Goal: Find specific page/section: Find specific page/section

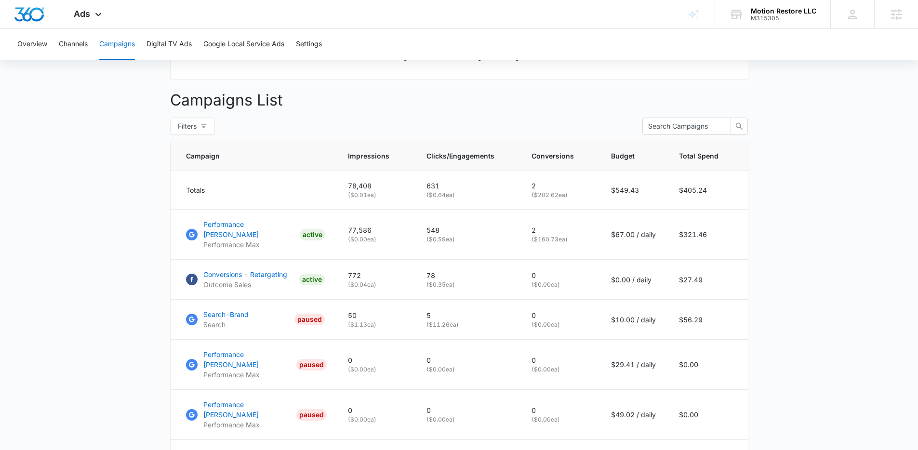
scroll to position [404, 0]
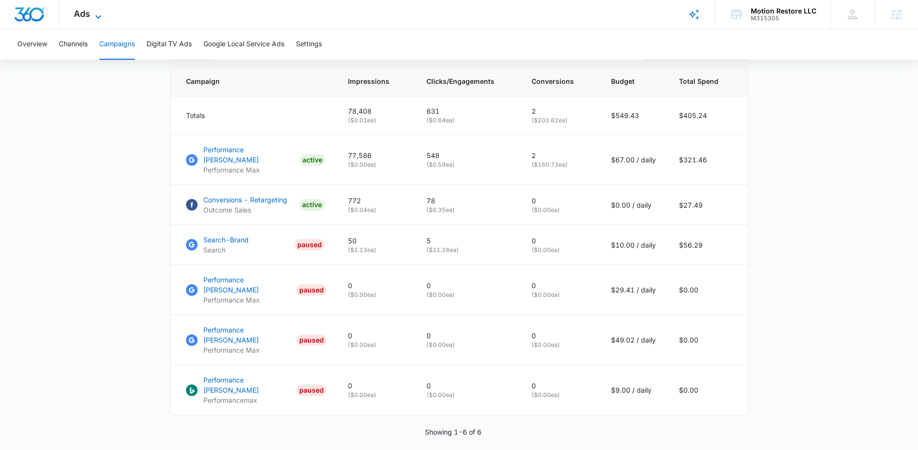
click at [99, 20] on icon at bounding box center [99, 17] width 12 height 12
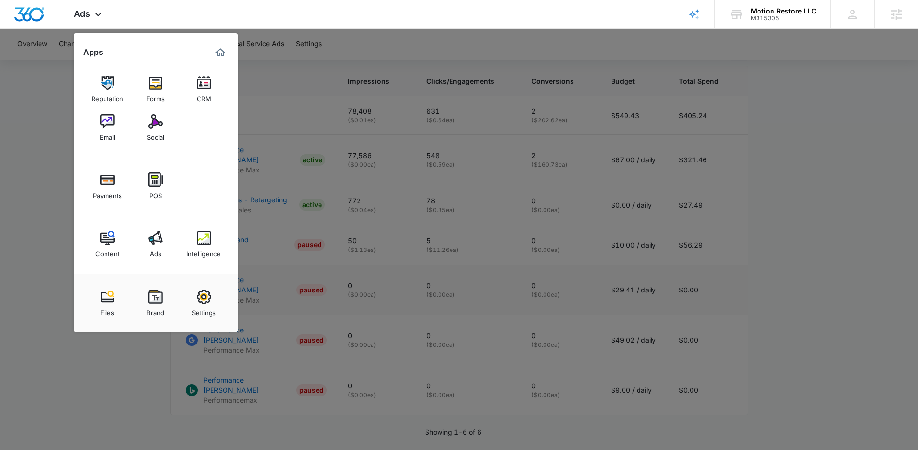
click at [467, 287] on div at bounding box center [459, 225] width 918 height 450
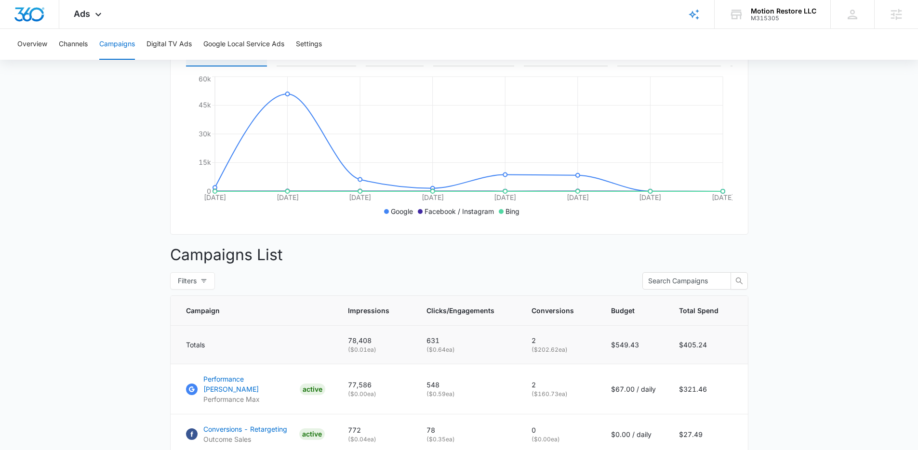
scroll to position [80, 0]
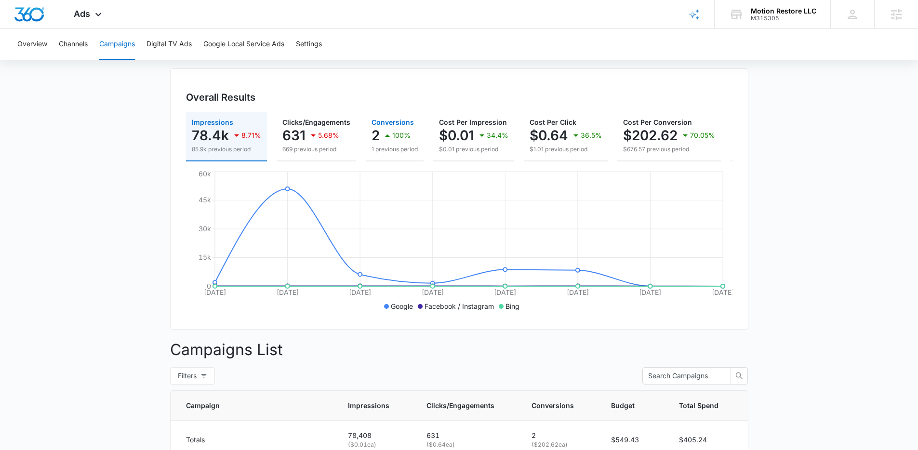
click at [390, 137] on icon "button" at bounding box center [388, 136] width 12 height 12
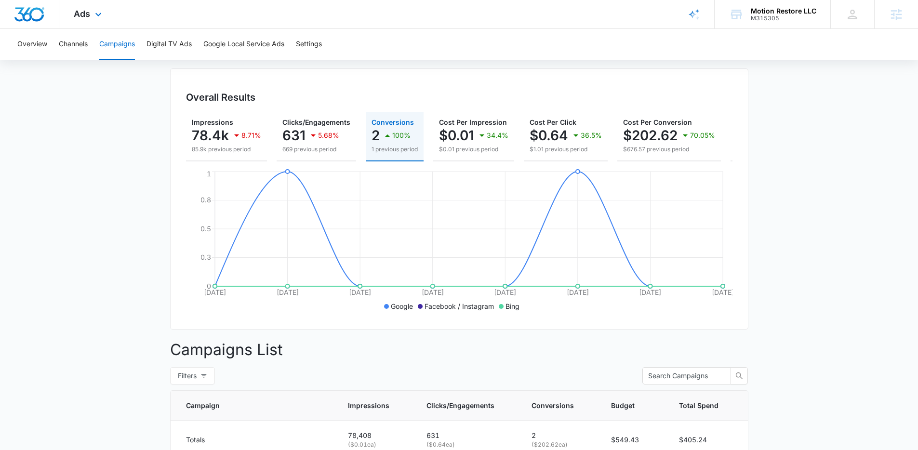
click at [95, 21] on div "Ads Apps Reputation Forms CRM Email Social Payments POS Content Ads Intelligenc…" at bounding box center [88, 14] width 59 height 28
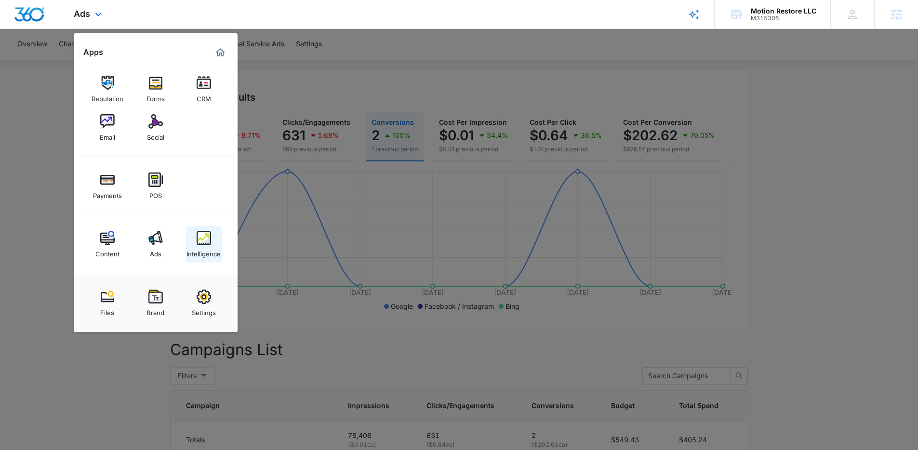
click at [199, 246] on div "Intelligence" at bounding box center [204, 251] width 34 height 13
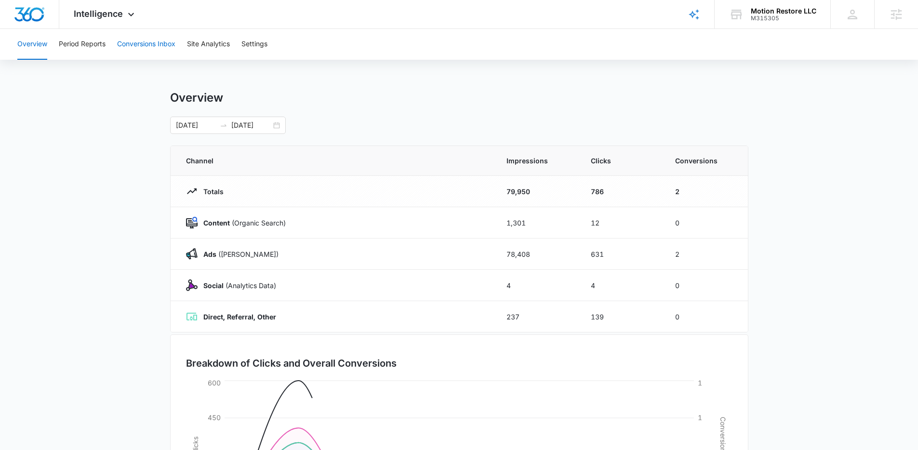
click at [120, 49] on button "Conversions Inbox" at bounding box center [146, 44] width 58 height 31
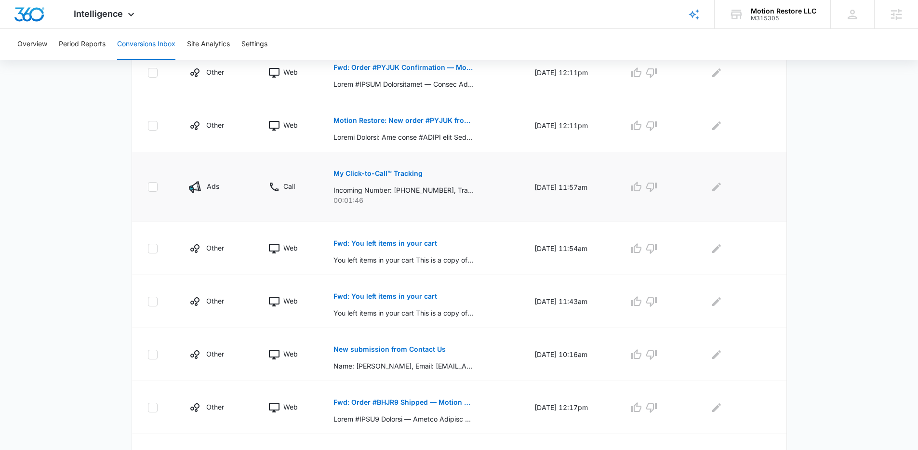
scroll to position [431, 0]
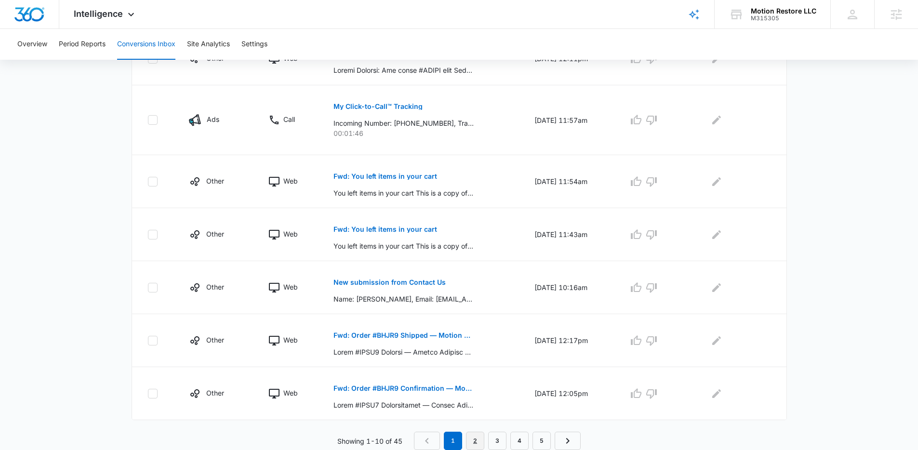
click at [480, 438] on link "2" at bounding box center [475, 441] width 18 height 18
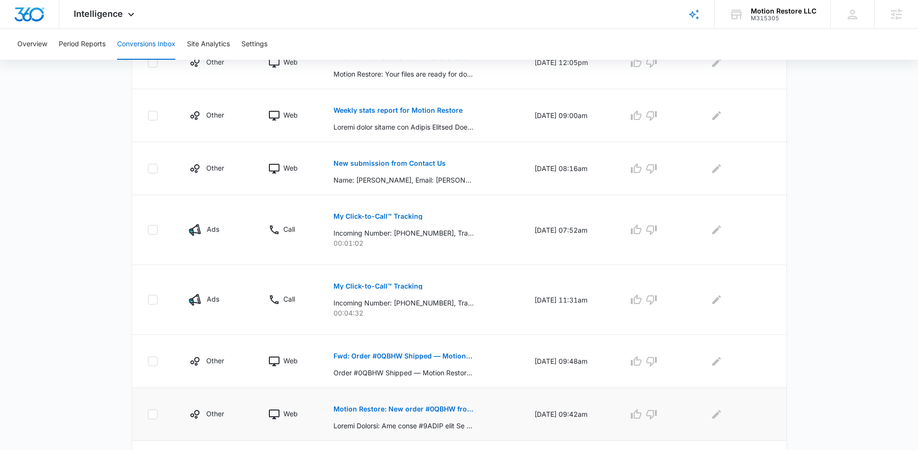
scroll to position [317, 0]
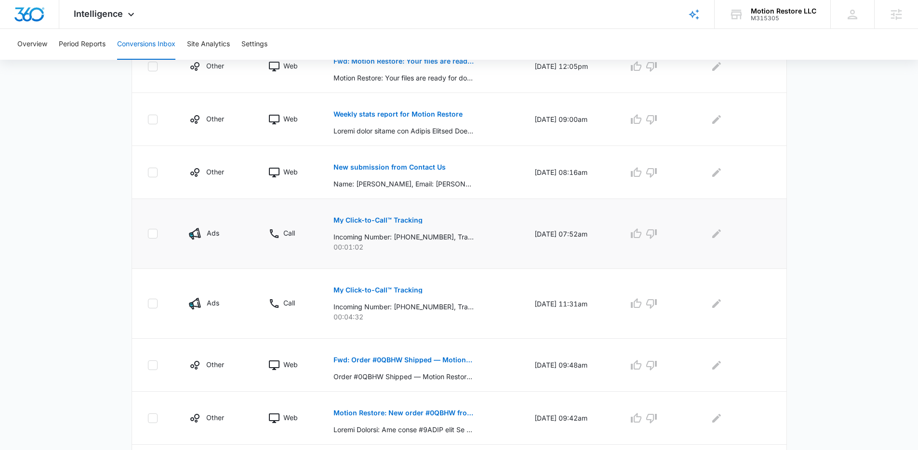
click at [376, 222] on p "My Click-to-Call™ Tracking" at bounding box center [378, 220] width 89 height 7
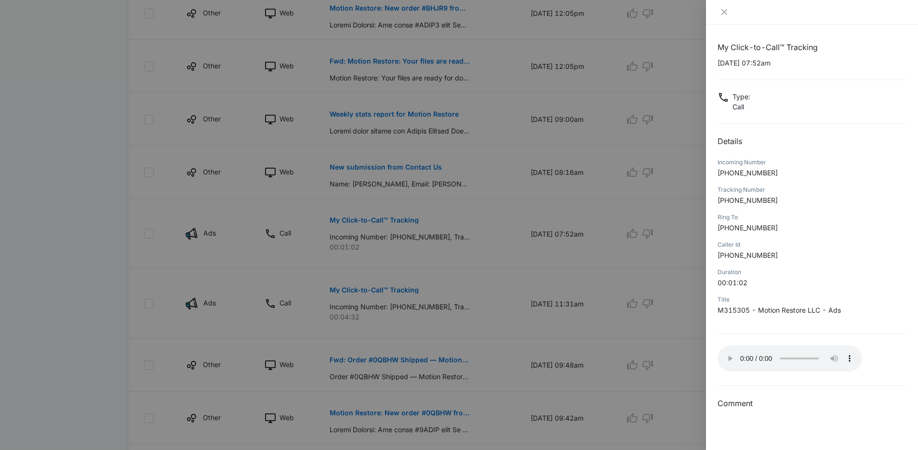
click at [175, 224] on div at bounding box center [459, 225] width 918 height 450
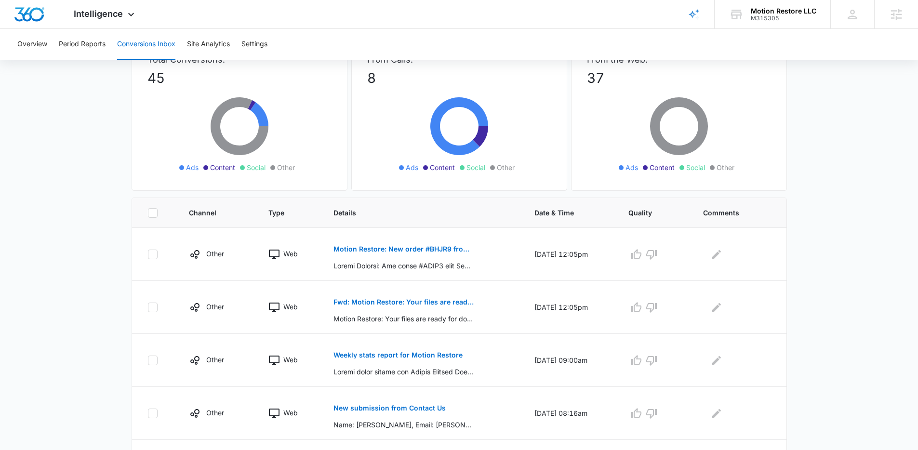
scroll to position [0, 0]
